Goal: Task Accomplishment & Management: Complete application form

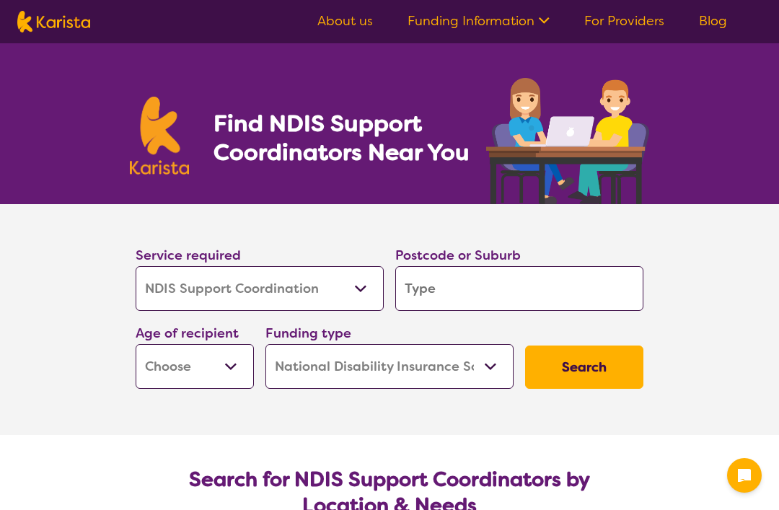
select select "NDIS Support Coordination"
select select "NDIS"
select select "NDIS Support Coordination"
select select "NDIS"
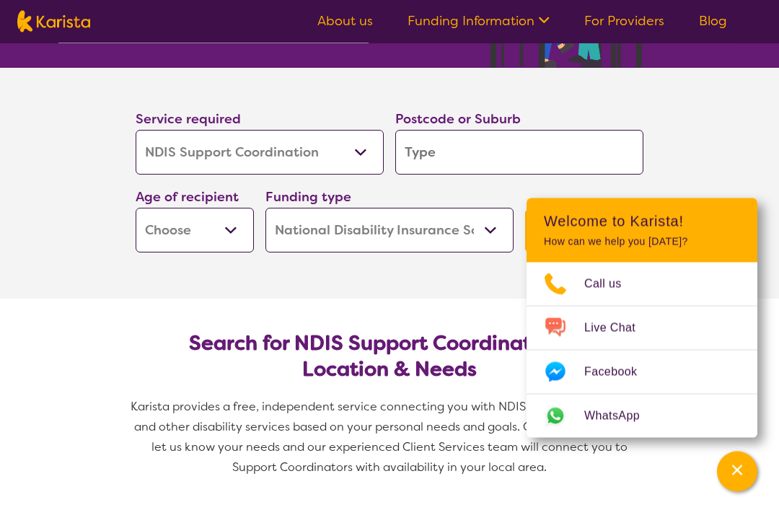
scroll to position [119, 0]
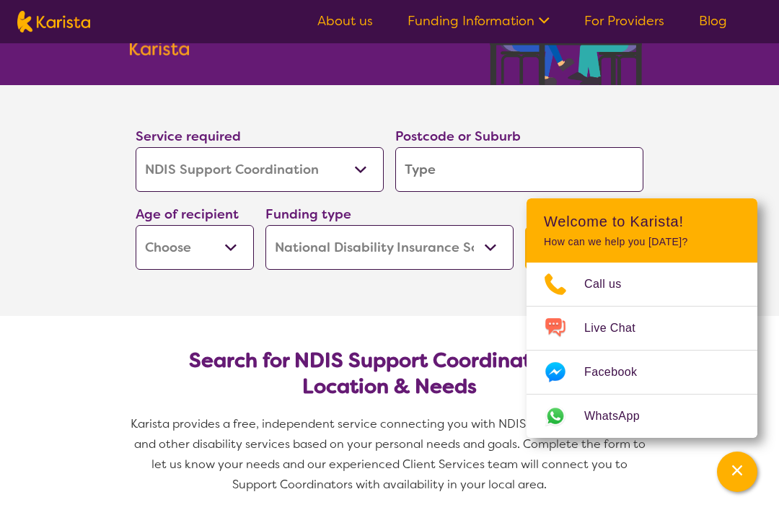
click at [446, 165] on input "search" at bounding box center [519, 169] width 248 height 45
type input "L"
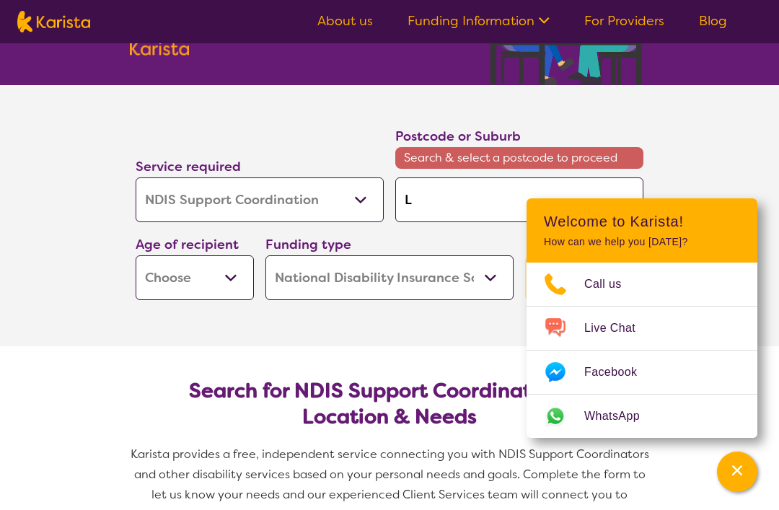
type input "La"
type input "[PERSON_NAME]"
type input "Laun"
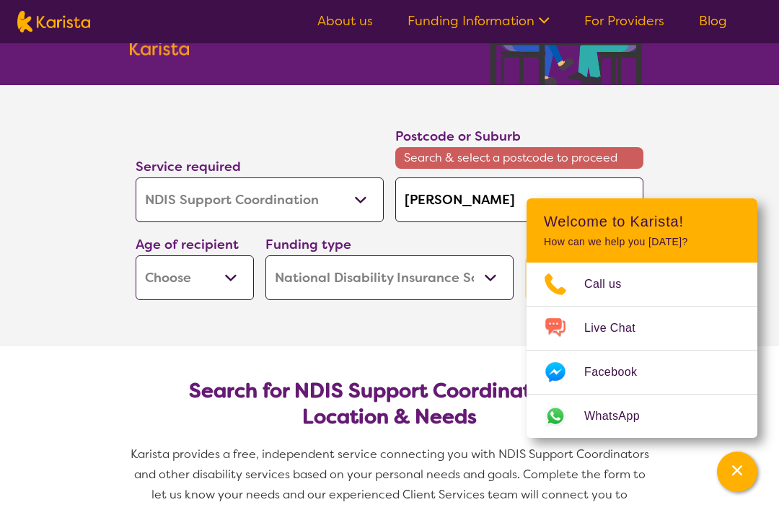
type input "Laun"
type input "Launc"
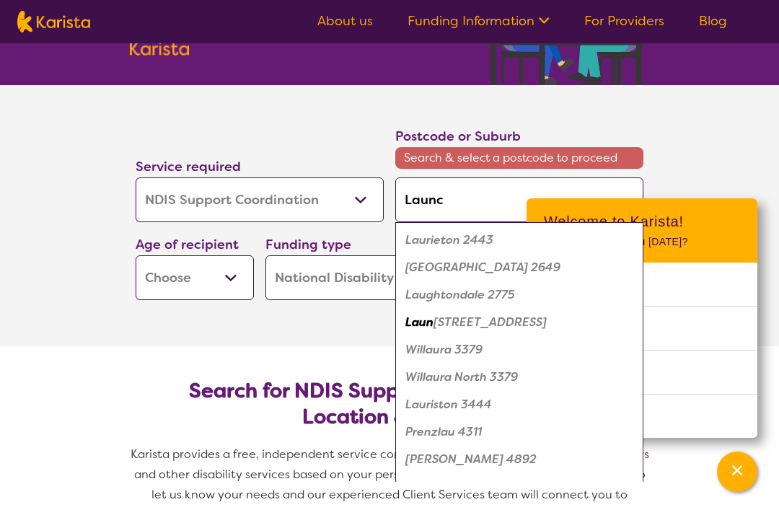
type input "Launce"
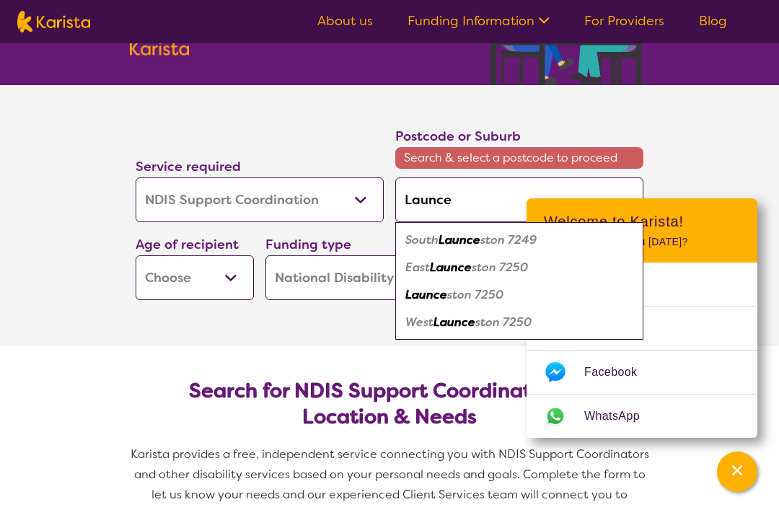
type input "Launcet"
type input "Launceto"
type input "Launceton"
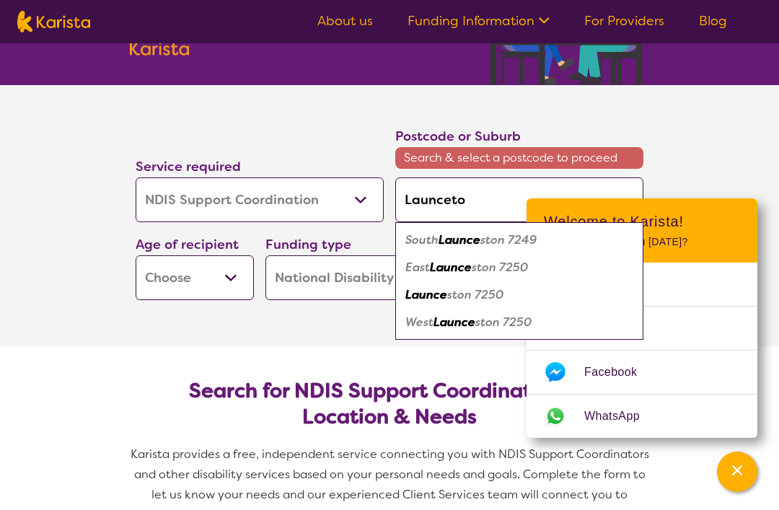
type input "Launceton"
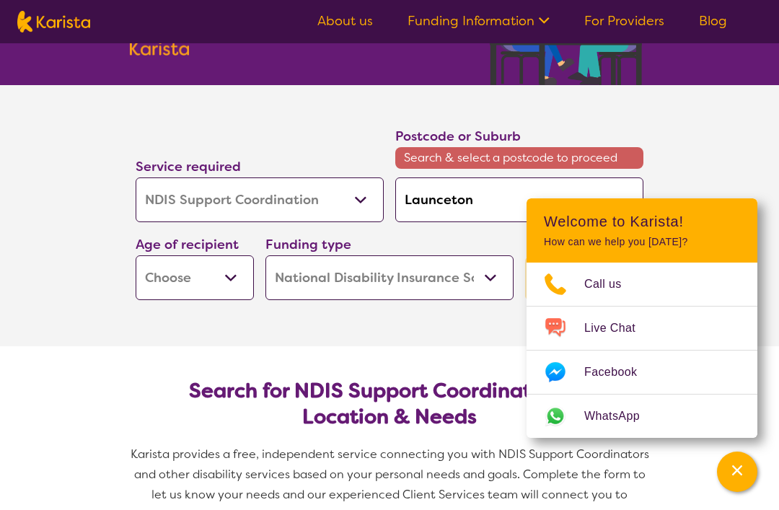
type input "Launceto"
type input "Launcet"
type input "Launce"
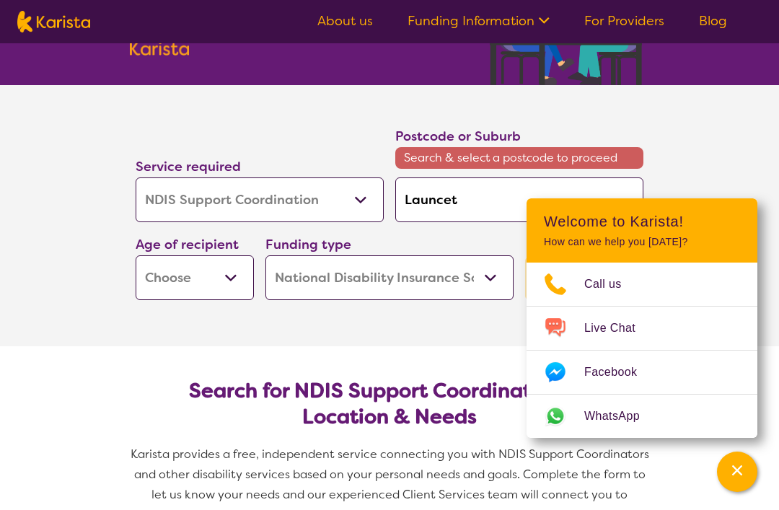
type input "Launce"
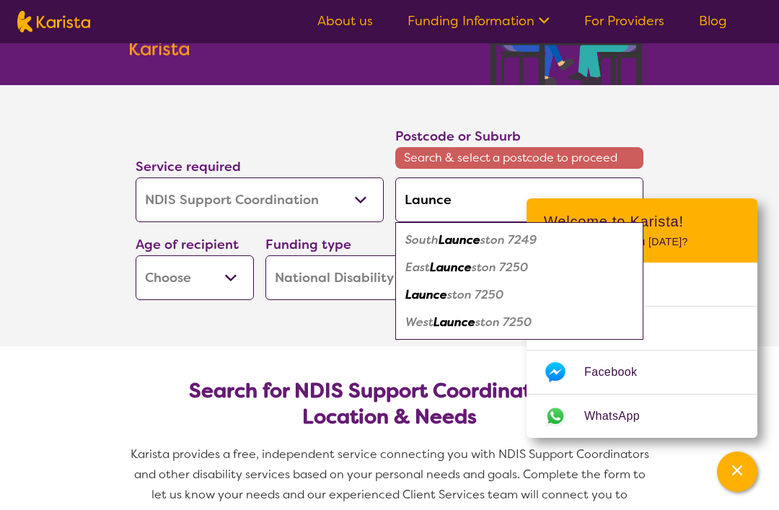
type input "Launces"
type input "Launcest"
type input "Launcesto"
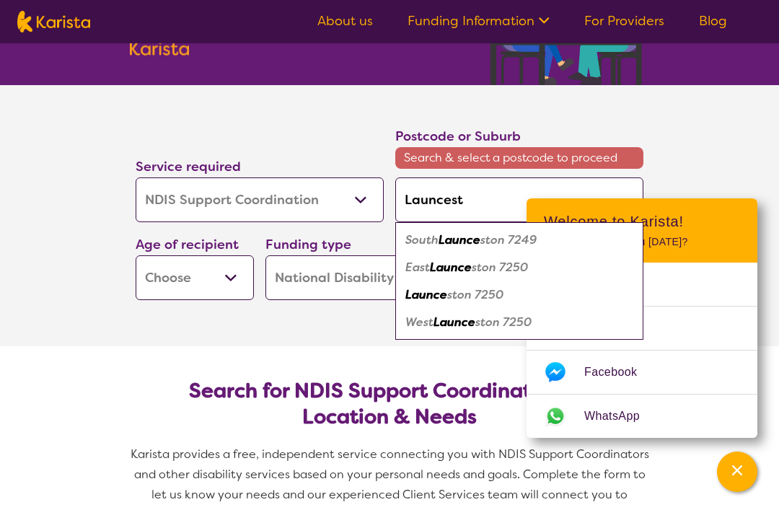
type input "Launcesto"
type input "Launceston"
click at [470, 290] on em "Launceston" at bounding box center [439, 294] width 66 height 15
type input "7250"
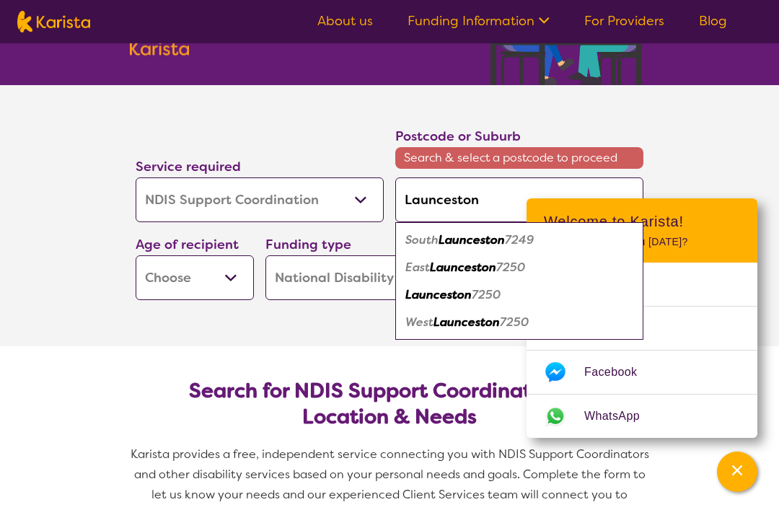
type input "7250"
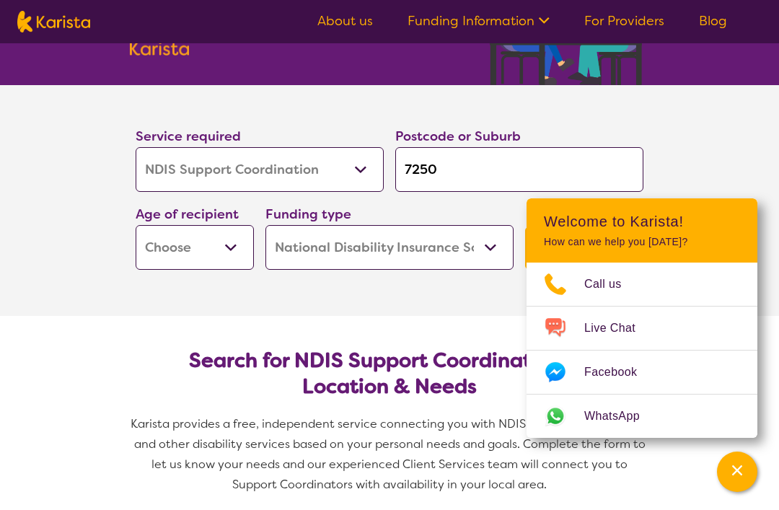
click at [224, 245] on select "Early Childhood - 0 to 9 Child - 10 to 11 Adolescent - 12 to 17 Adult - 18 to 6…" at bounding box center [195, 247] width 118 height 45
select select "AD"
click at [490, 248] on select "Home Care Package (HCP) National Disability Insurance Scheme (NDIS) I don't know" at bounding box center [390, 247] width 248 height 45
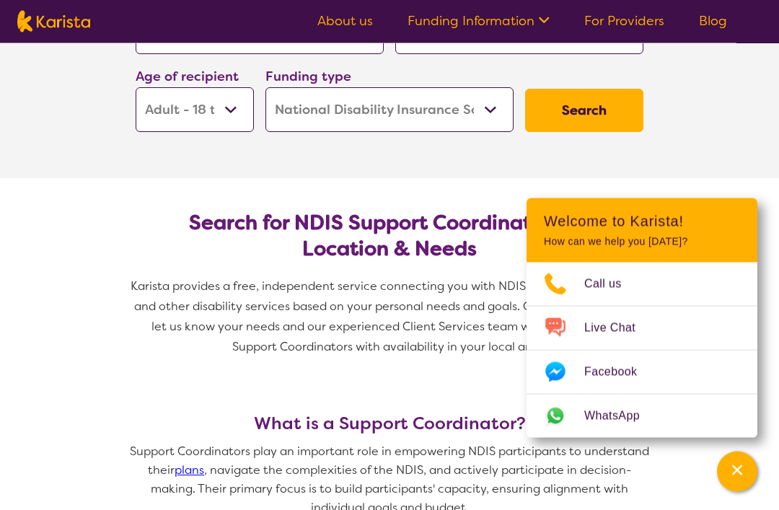
scroll to position [258, 0]
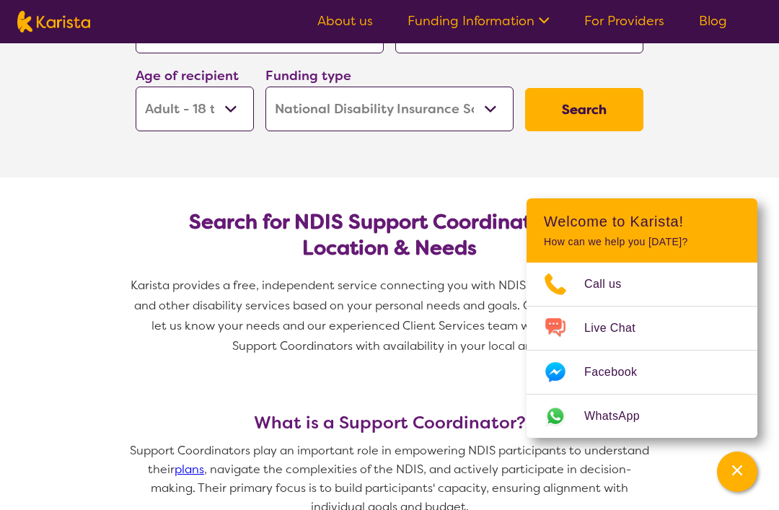
click at [577, 113] on button "Search" at bounding box center [584, 109] width 118 height 43
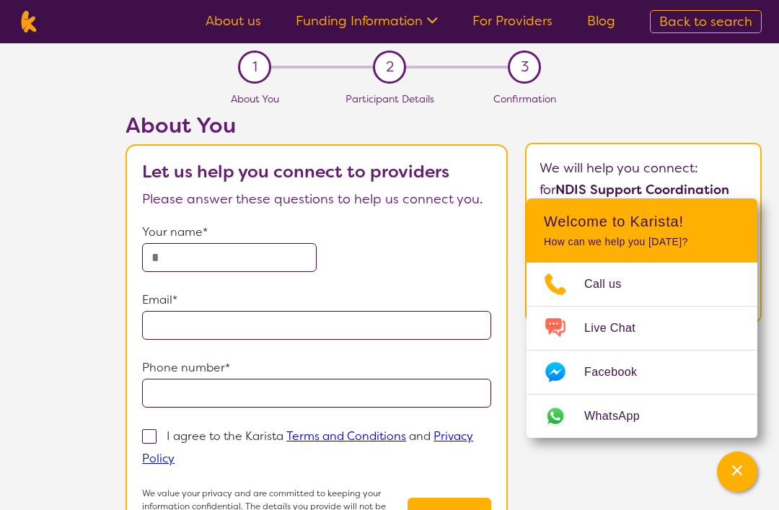
click at [184, 259] on input "text" at bounding box center [229, 257] width 175 height 29
type input "**********"
click at [178, 325] on input "email" at bounding box center [316, 325] width 349 height 29
type input "**********"
click at [189, 392] on input "tel" at bounding box center [316, 393] width 349 height 29
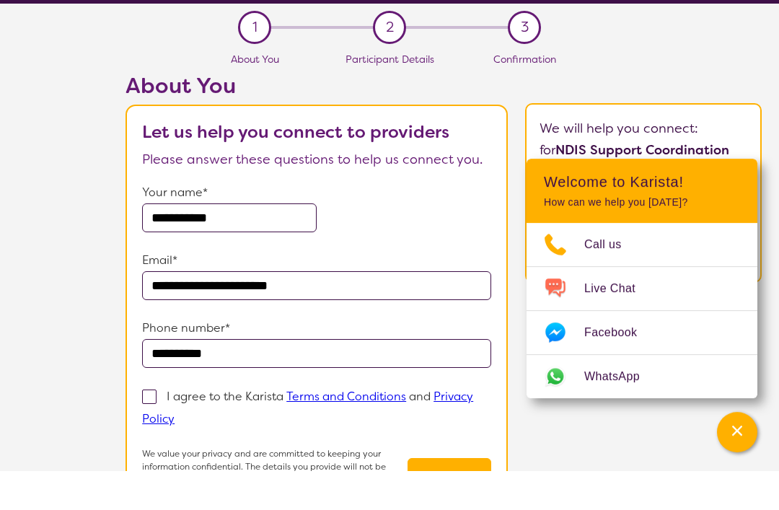
scroll to position [8, 0]
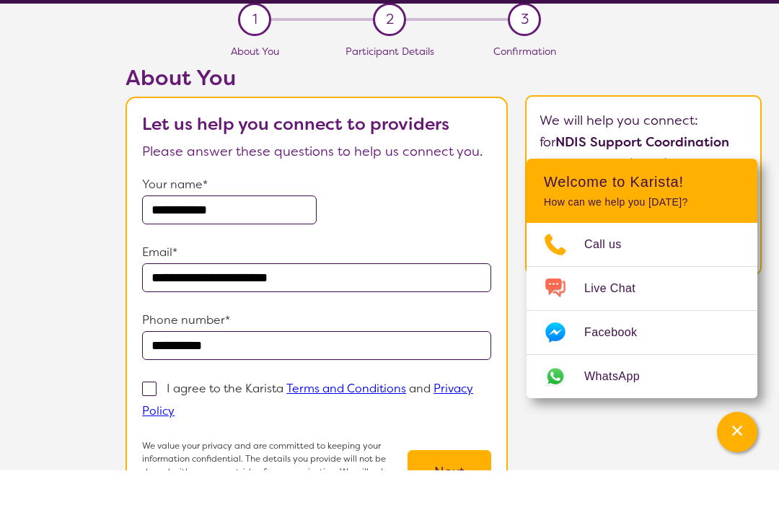
type input "**********"
click at [144, 421] on span at bounding box center [149, 428] width 14 height 14
click at [175, 445] on input "I agree to the Karista Terms and Conditions and Privacy Policy" at bounding box center [179, 449] width 9 height 9
checkbox input "true"
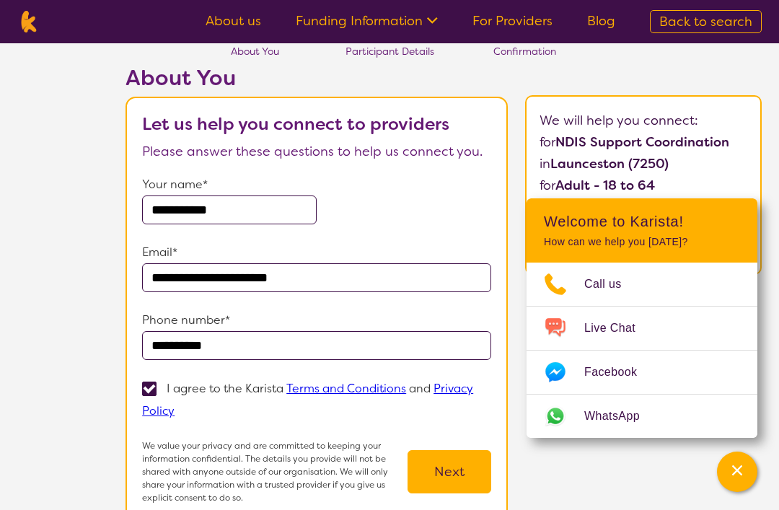
click at [445, 475] on button "Next" at bounding box center [450, 471] width 84 height 43
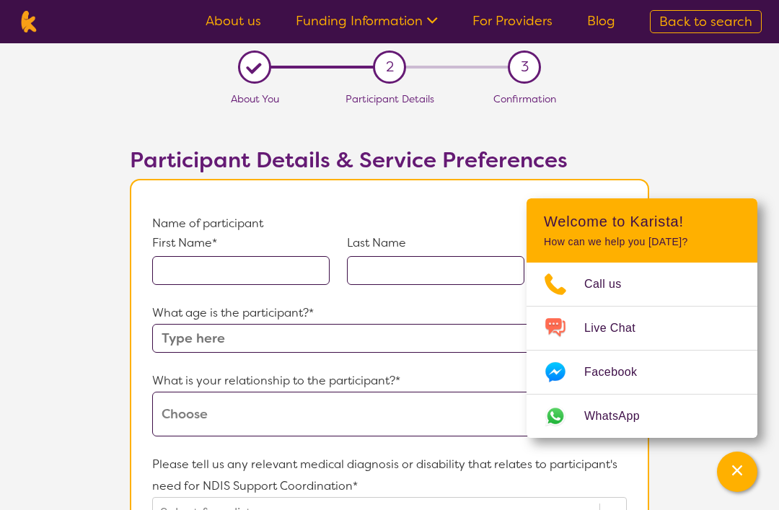
click at [516, 21] on link "For Providers" at bounding box center [513, 20] width 80 height 17
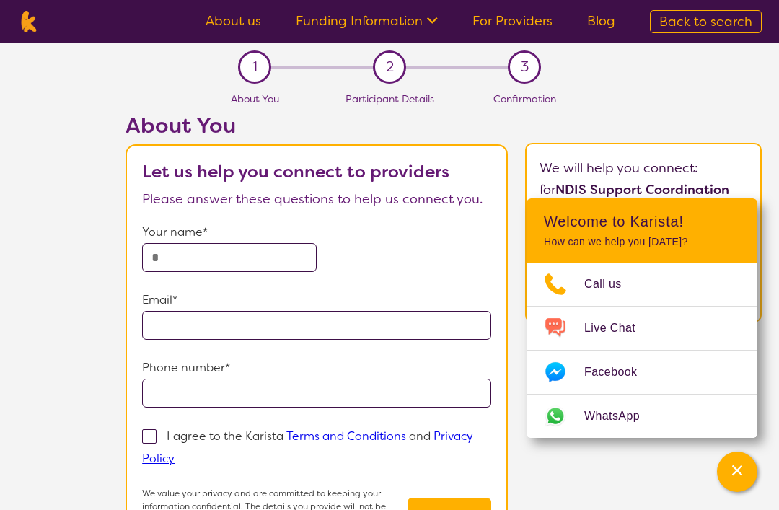
scroll to position [94, 0]
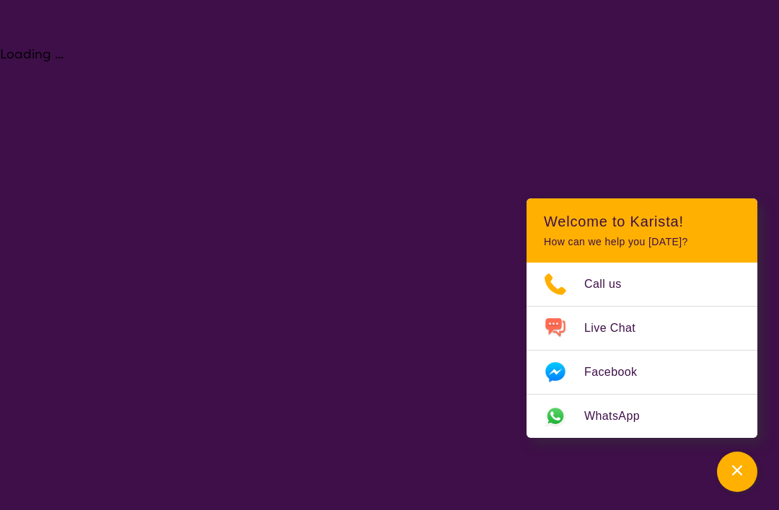
select select "NDIS Support Coordination"
select select "AD"
select select "NDIS"
select select "NDIS Support Coordination"
select select "AD"
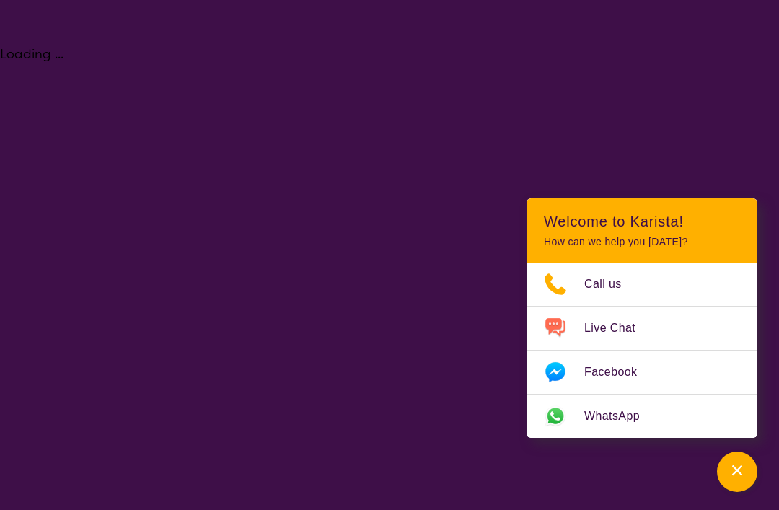
select select "NDIS"
